Goal: Ask a question: Seek information or help from site administrators or community

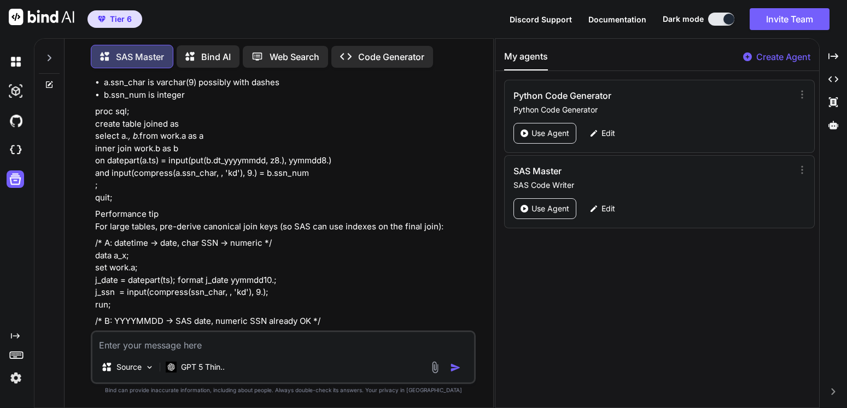
scroll to position [328, 0]
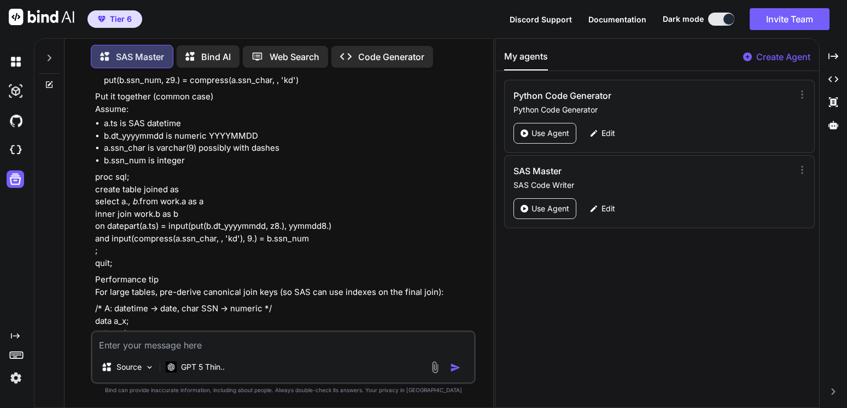
click at [126, 269] on p "proc sql; create table joined as select a. , b. from work.a as a inner join wor…" at bounding box center [284, 220] width 378 height 98
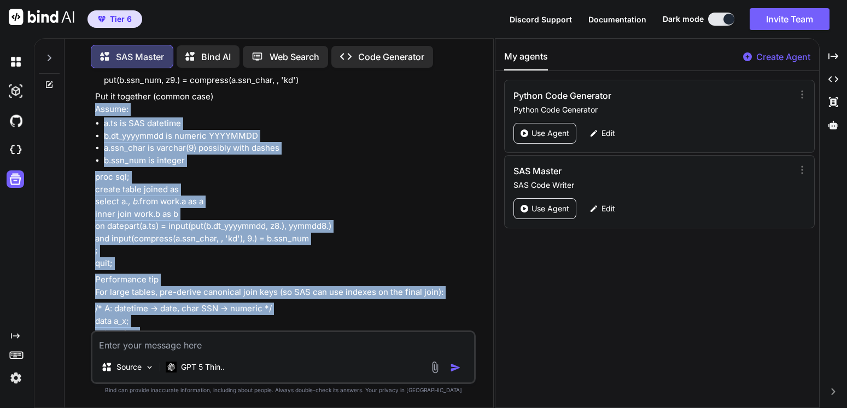
drag, startPoint x: 126, startPoint y: 278, endPoint x: 93, endPoint y: 105, distance: 175.9
click at [93, 105] on div "You having an impossible time using a PROC SQL command to join 2 tables the dat…" at bounding box center [284, 204] width 383 height 254
drag, startPoint x: 270, startPoint y: 270, endPoint x: 265, endPoint y: 271, distance: 5.5
click at [269, 269] on p "proc sql; create table joined as select a. , b. from work.a as a inner join wor…" at bounding box center [284, 220] width 378 height 98
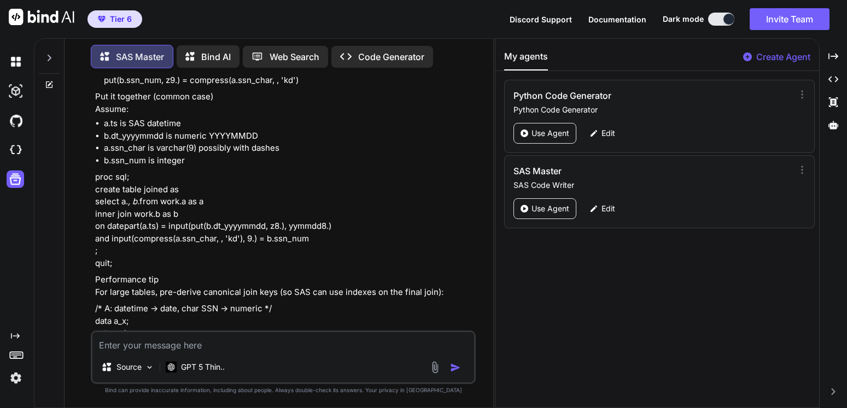
drag, startPoint x: 124, startPoint y: 273, endPoint x: 95, endPoint y: 111, distance: 164.3
click at [95, 111] on div "In SAS you can only join on like types, not “formats.” So you need to convert b…" at bounding box center [284, 213] width 378 height 747
copy div "Assume: a.ts is SAS datetime b.dt_yyyymmdd is numeric YYYYMMDD a.ssn_char is va…"
click at [210, 339] on textarea at bounding box center [283, 342] width 382 height 20
paste textarea "Assume: a.ts is SAS datetime b.dt_yyyymmdd is numeric YYYYMMDD a.ssn_char is va…"
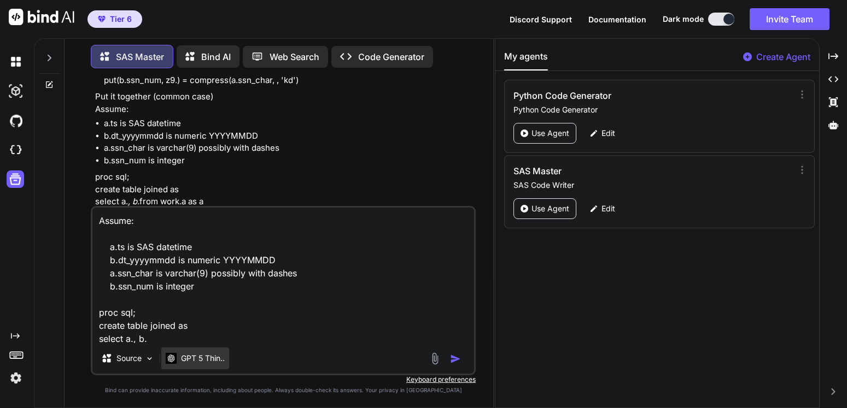
scroll to position [80, 0]
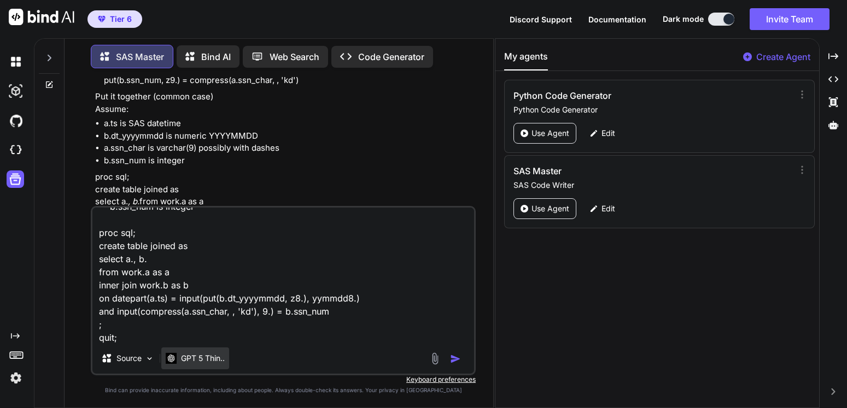
click at [206, 357] on p "GPT 5 Thin.." at bounding box center [203, 358] width 44 height 11
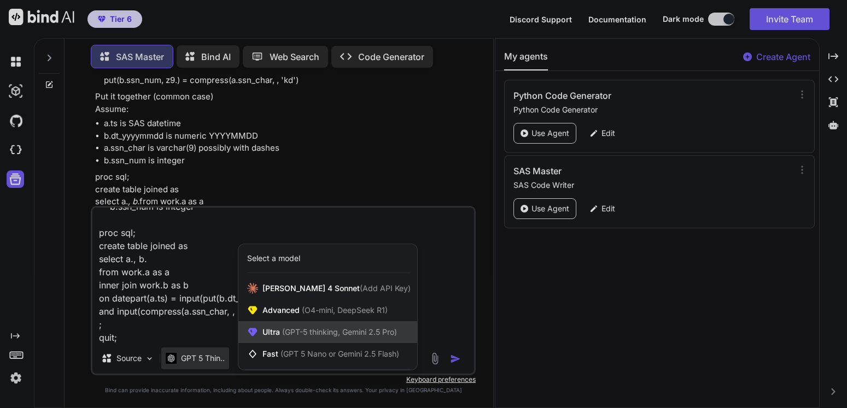
click at [296, 329] on span "(GPT-5 thinking, Gemini 2.5 Pro)" at bounding box center [338, 331] width 117 height 9
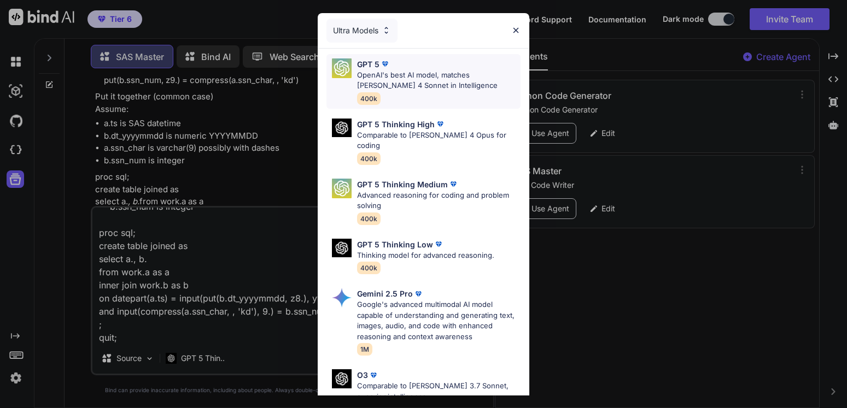
click at [429, 78] on p "OpenAI's best AI model, matches [PERSON_NAME] 4 Sonnet in Intelligence" at bounding box center [438, 80] width 163 height 21
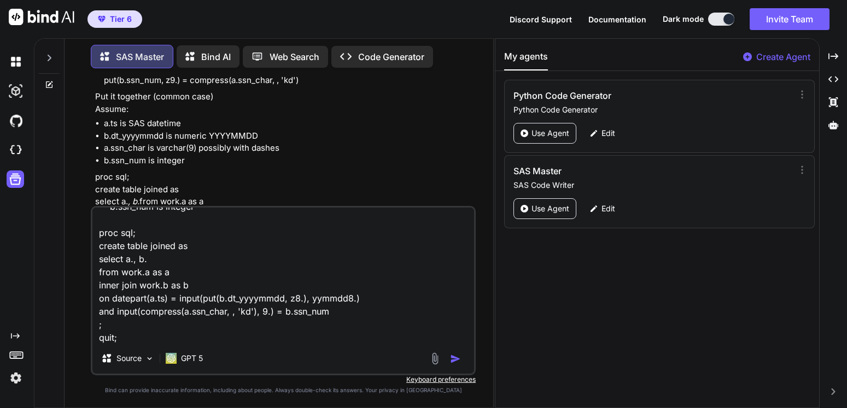
click at [163, 333] on textarea "Assume: a.ts is SAS datetime b.dt_yyyymmdd is numeric YYYYMMDD a.ssn_char is va…" at bounding box center [283, 276] width 382 height 136
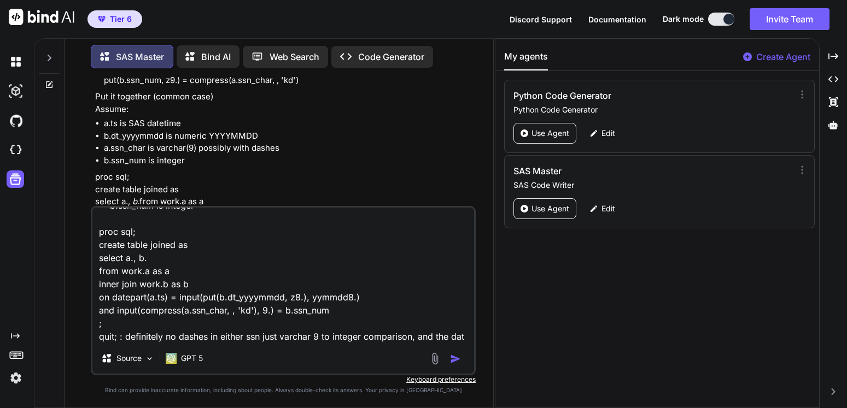
scroll to position [93, 0]
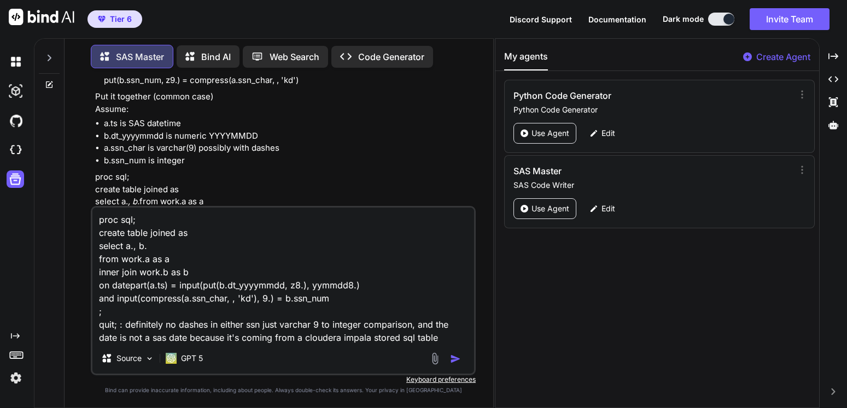
type textarea "Assume: a.ts is SAS datetime b.dt_yyyymmdd is numeric YYYYMMDD a.ssn_char is va…"
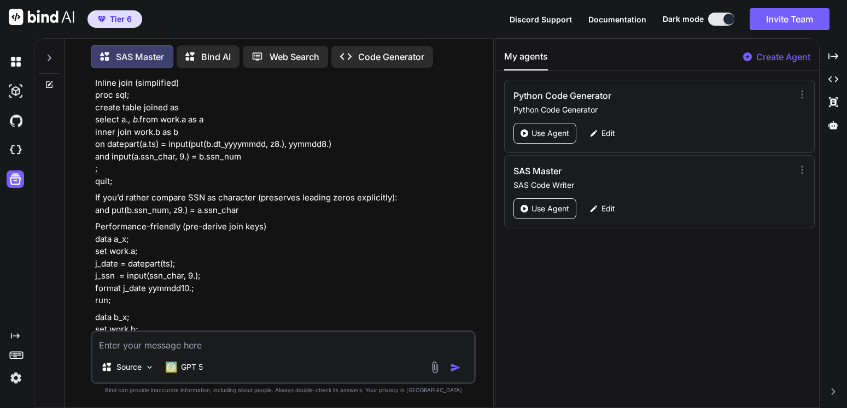
scroll to position [1971, 0]
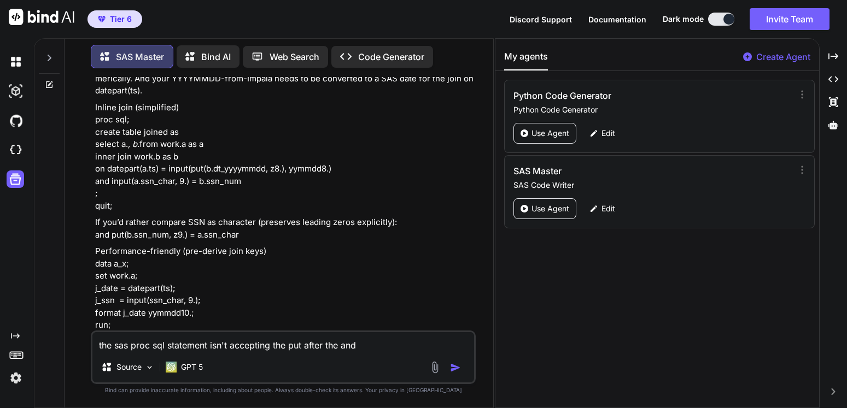
type textarea "the sas proc sql statement isn't accepting the put after the and?"
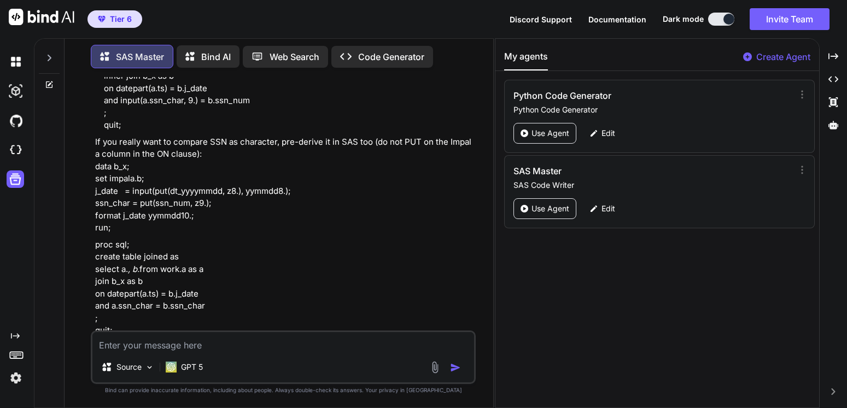
scroll to position [2880, 0]
